Goal: Register for event/course

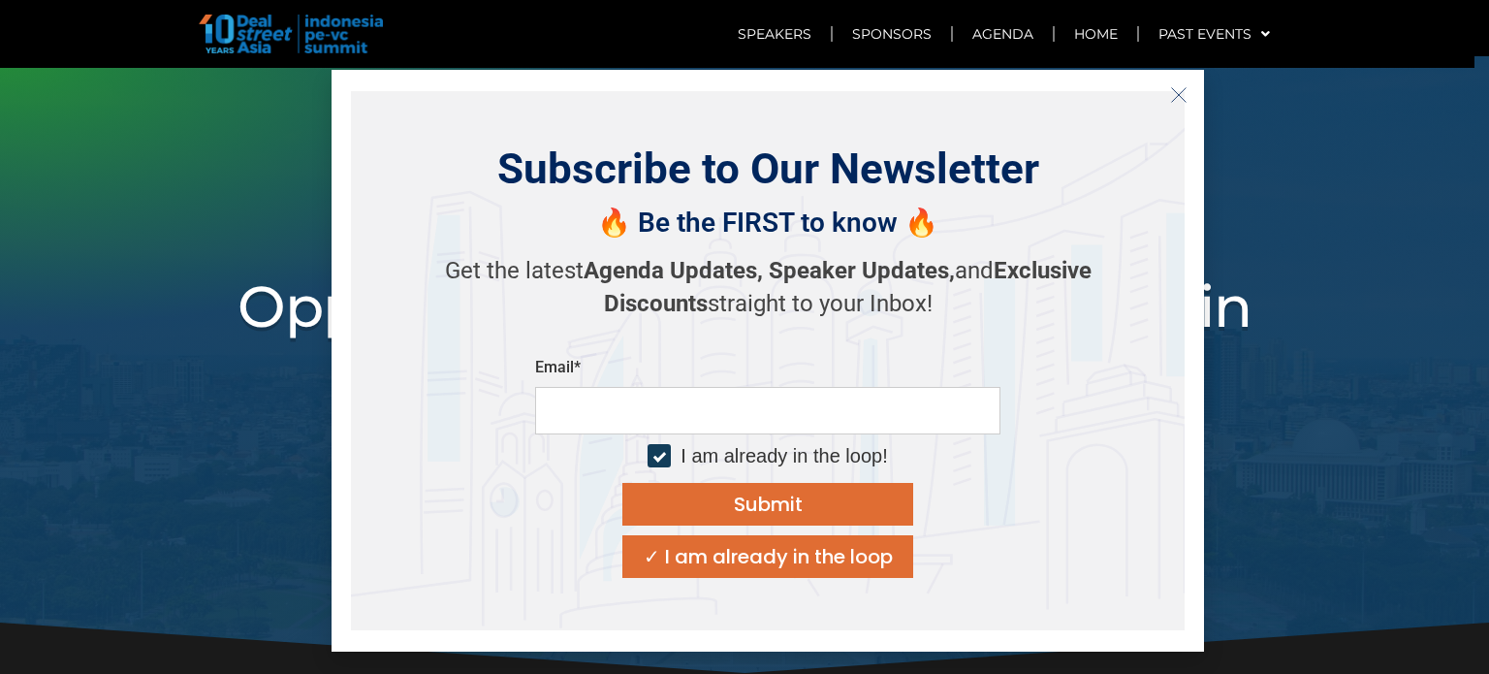
scroll to position [12, 0]
click at [1251, 173] on div "INDONESIA PE-VC SUMMIT 2025 Opportunities & risks amidst reset in SE Asia's anc…" at bounding box center [744, 366] width 1105 height 386
click at [1187, 92] on button "Close" at bounding box center [1178, 94] width 31 height 31
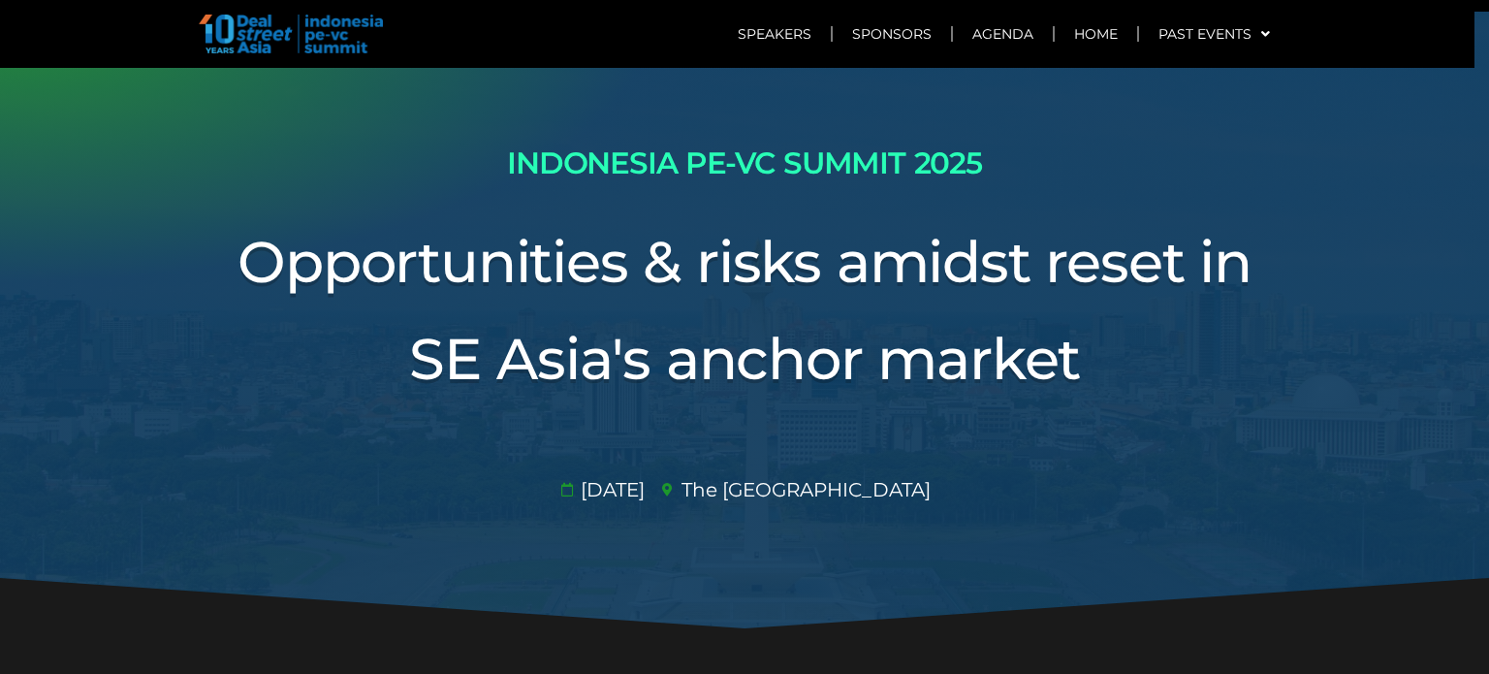
scroll to position [0, 0]
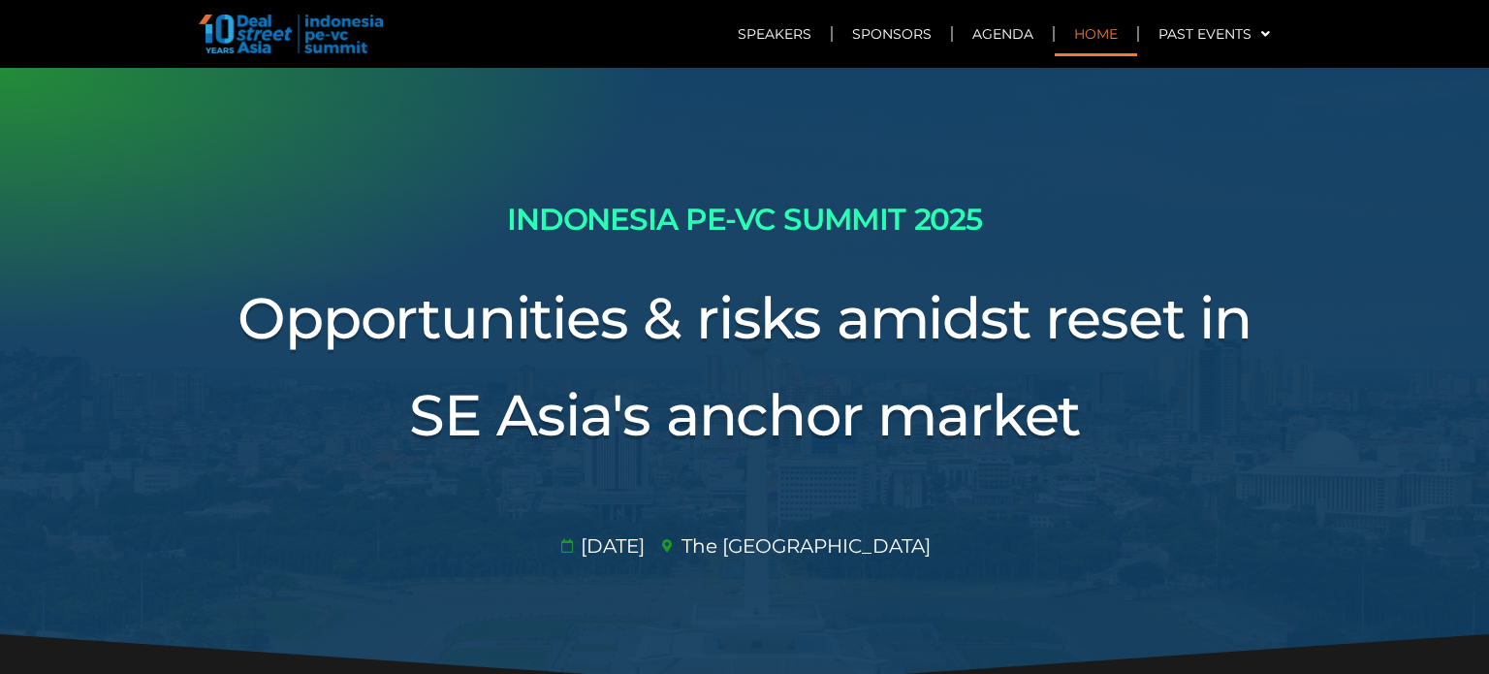
click at [1102, 31] on link "Home" at bounding box center [1096, 34] width 82 height 45
